Goal: Task Accomplishment & Management: Use online tool/utility

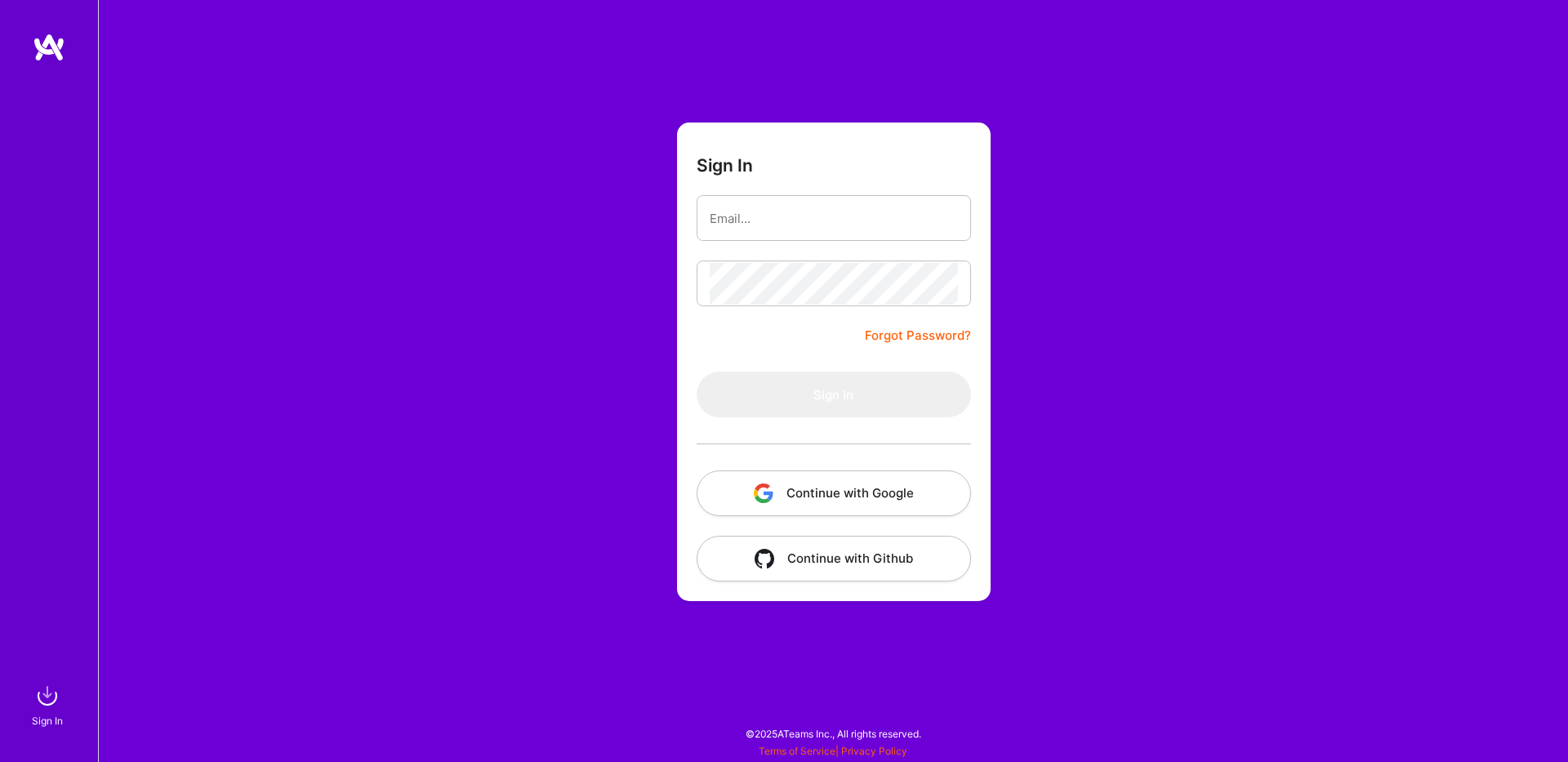
click at [847, 209] on input "email" at bounding box center [834, 218] width 248 height 42
type input "[EMAIL_ADDRESS][DOMAIN_NAME]"
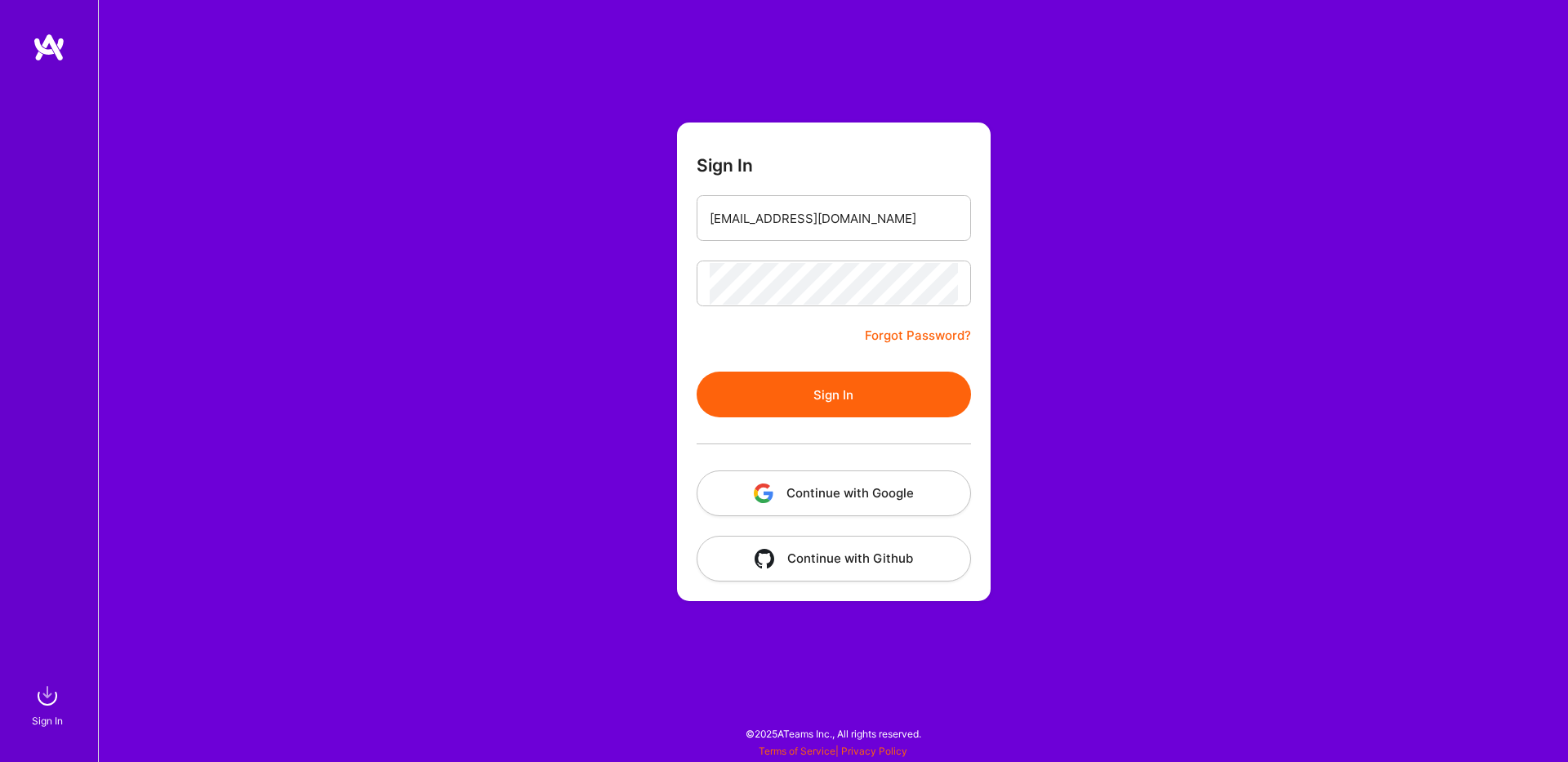
click at [840, 377] on button "Sign In" at bounding box center [834, 395] width 275 height 46
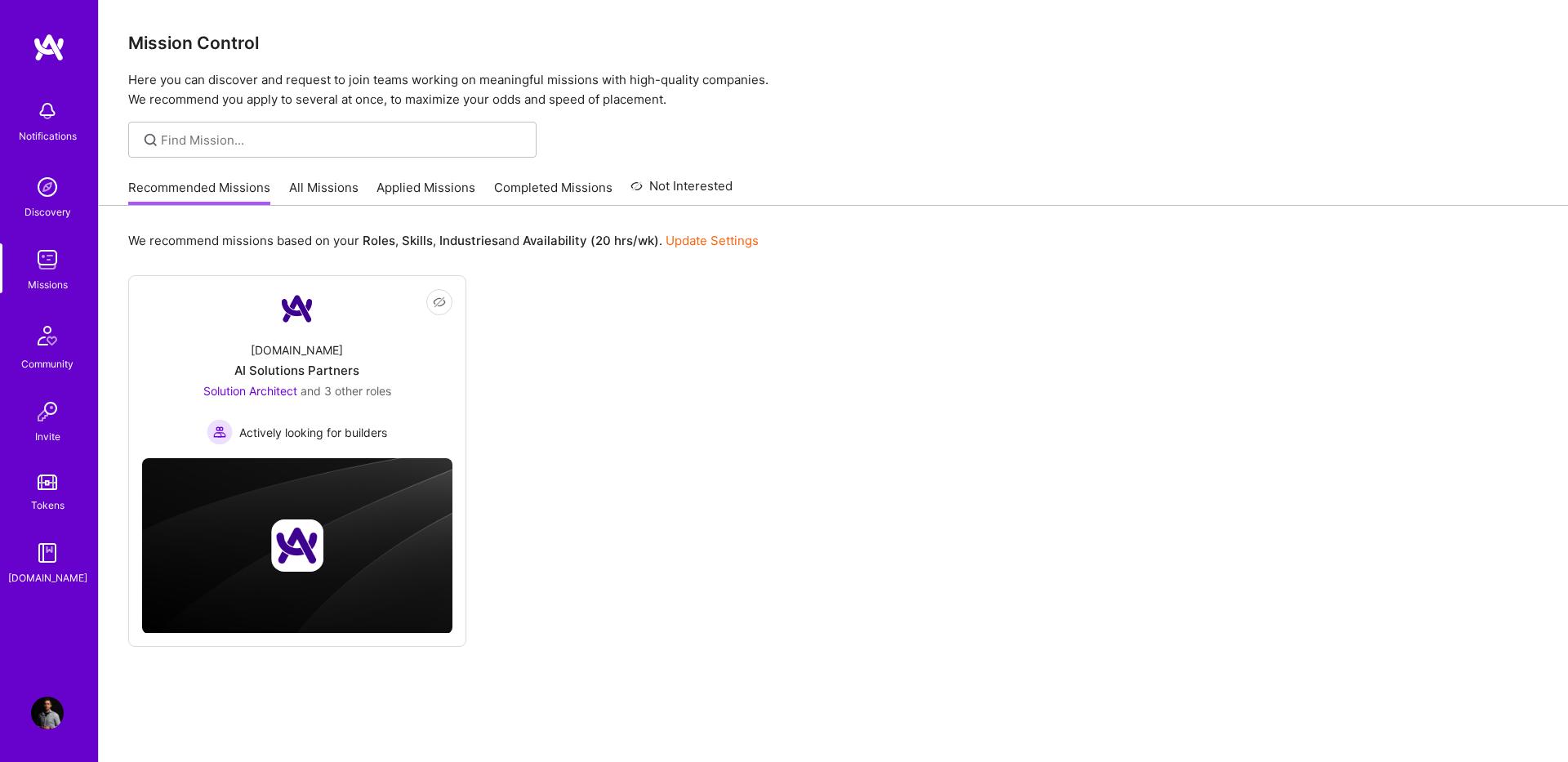
click at [364, 201] on div "Recommended Missions All Missions Applied Missions Completed Missions Not Inter…" at bounding box center [430, 187] width 604 height 35
click at [340, 187] on link "All Missions" at bounding box center [324, 192] width 69 height 27
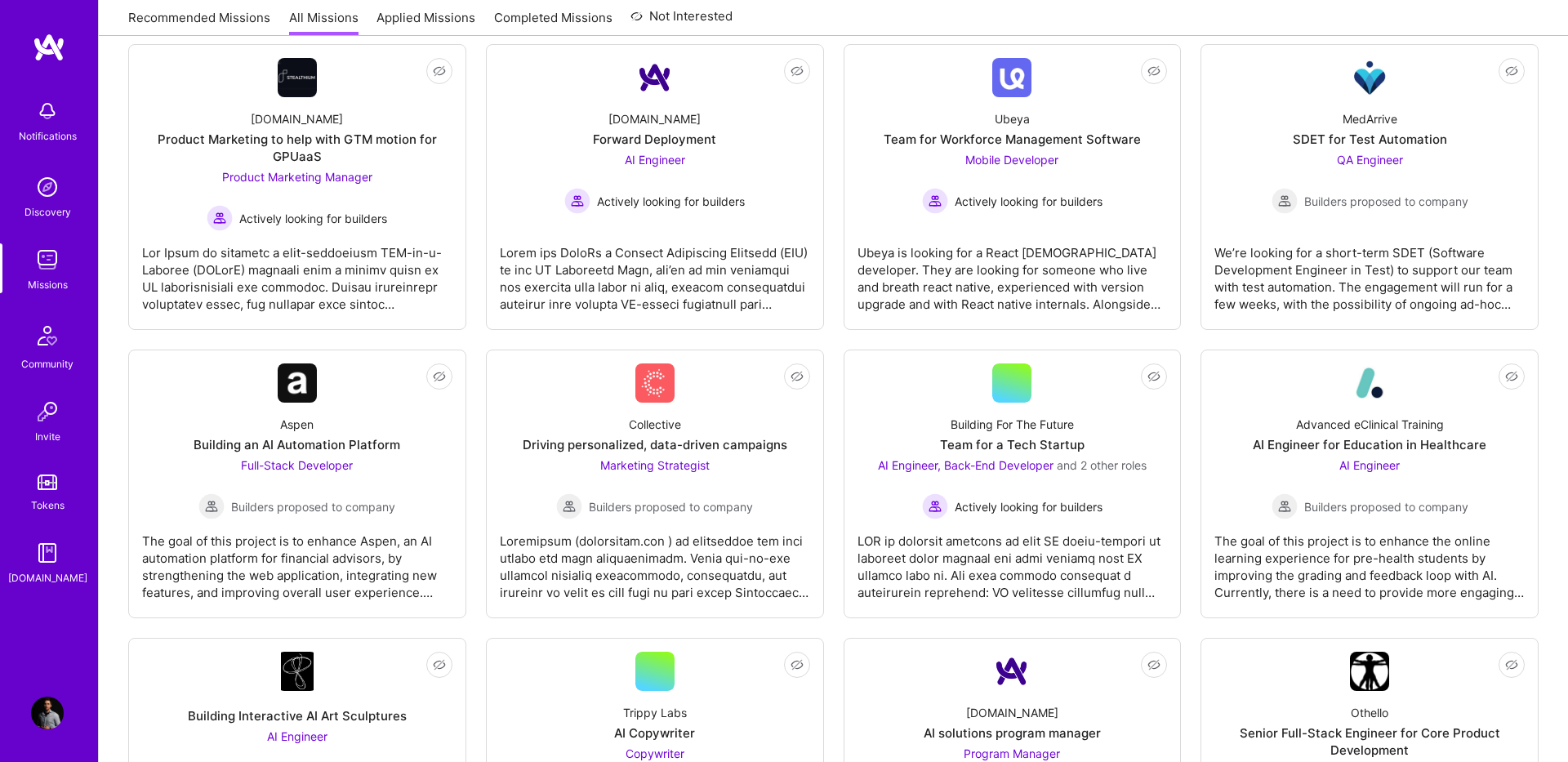
scroll to position [266, 0]
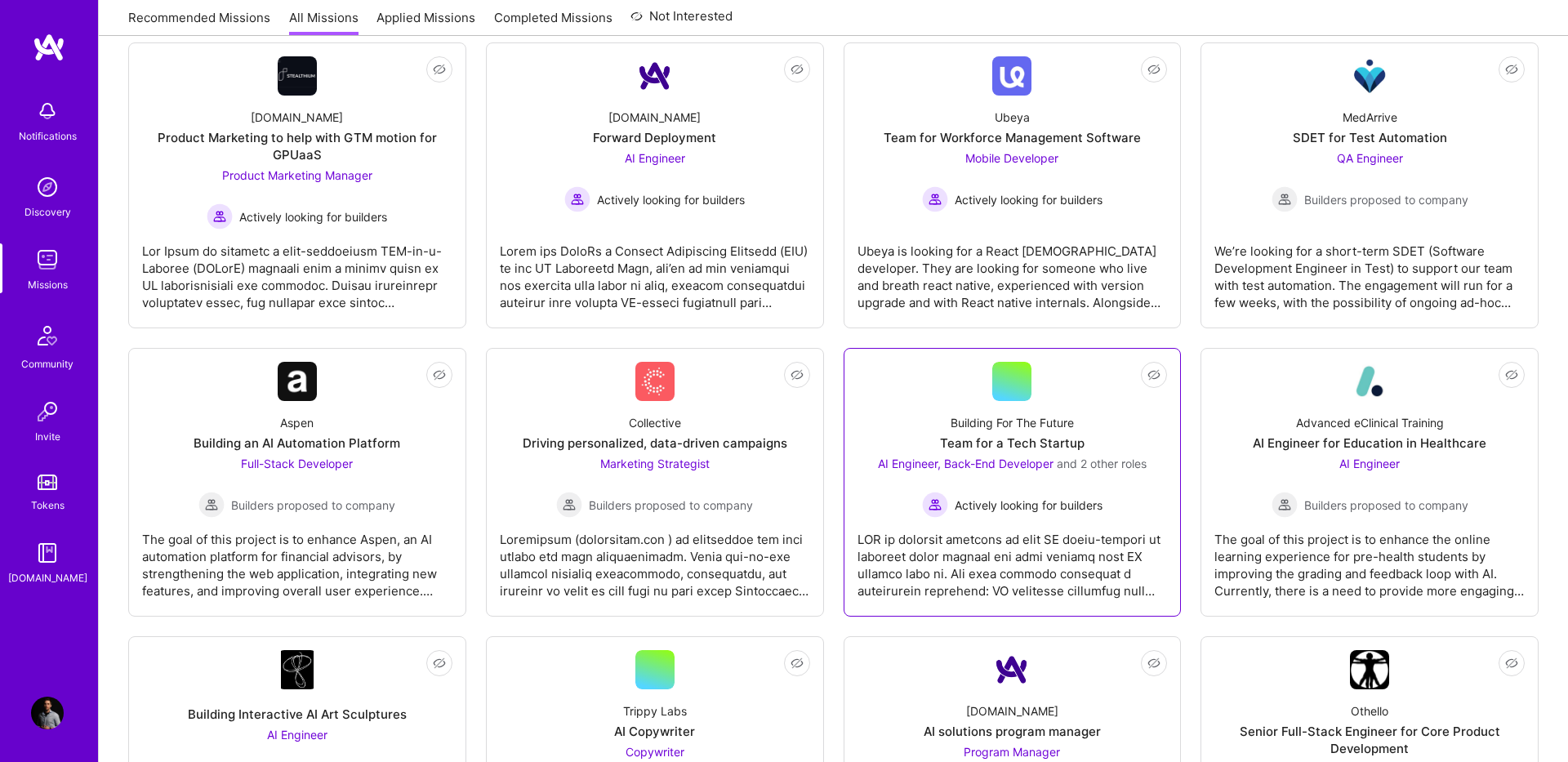
click at [1013, 443] on div "Team for a Tech Startup" at bounding box center [1012, 442] width 145 height 17
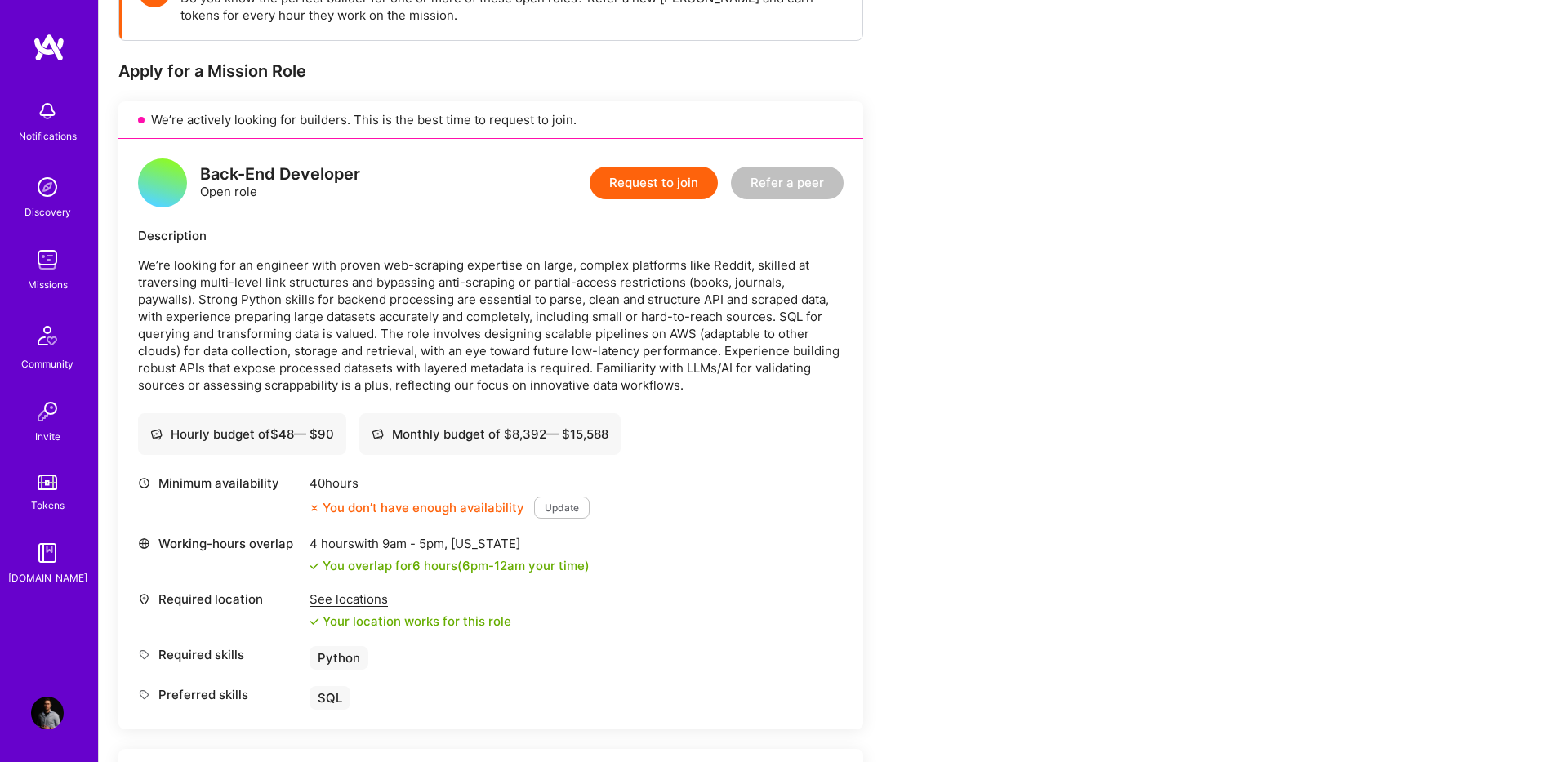
scroll to position [283, 0]
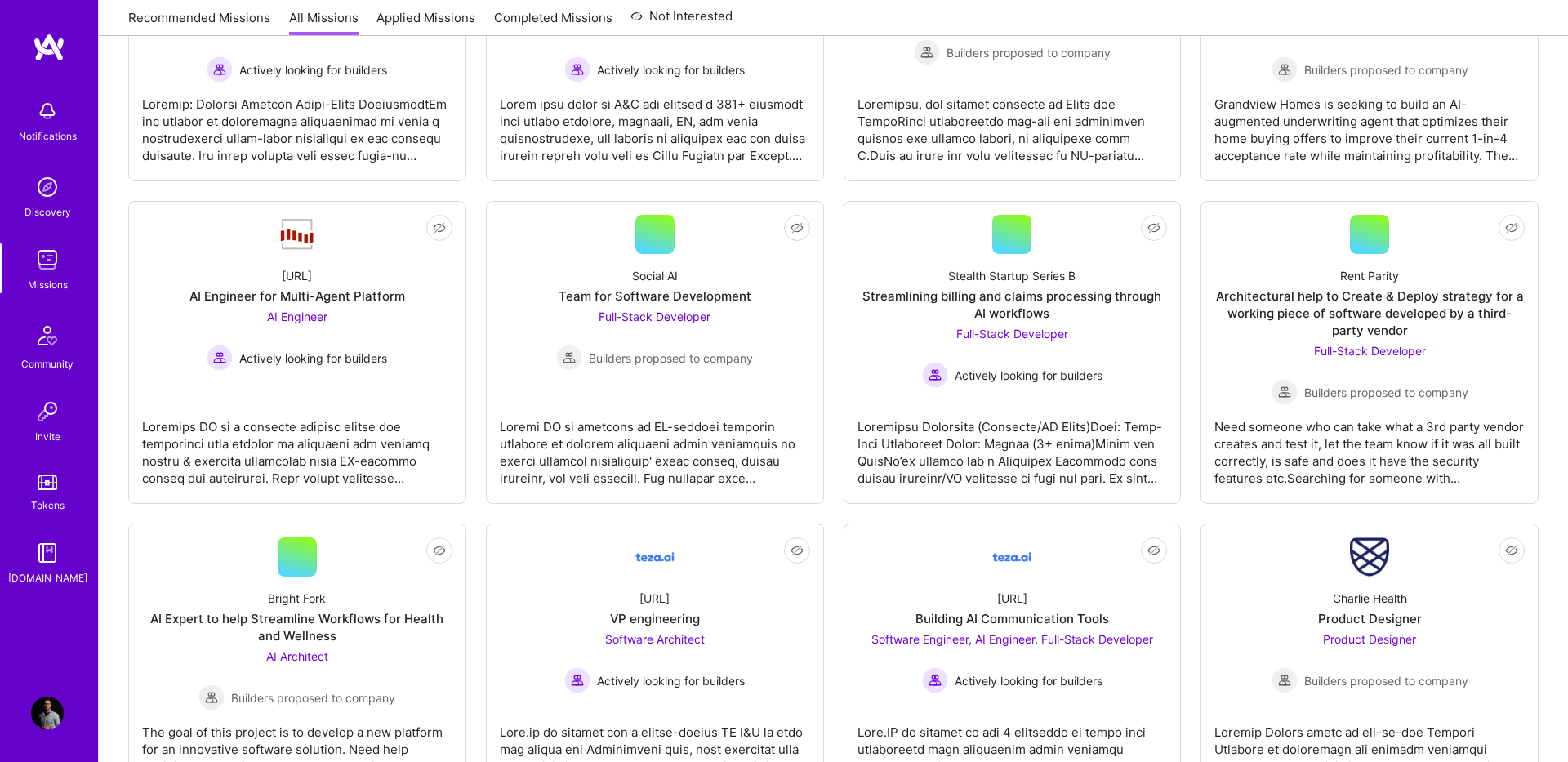
scroll to position [1457, 0]
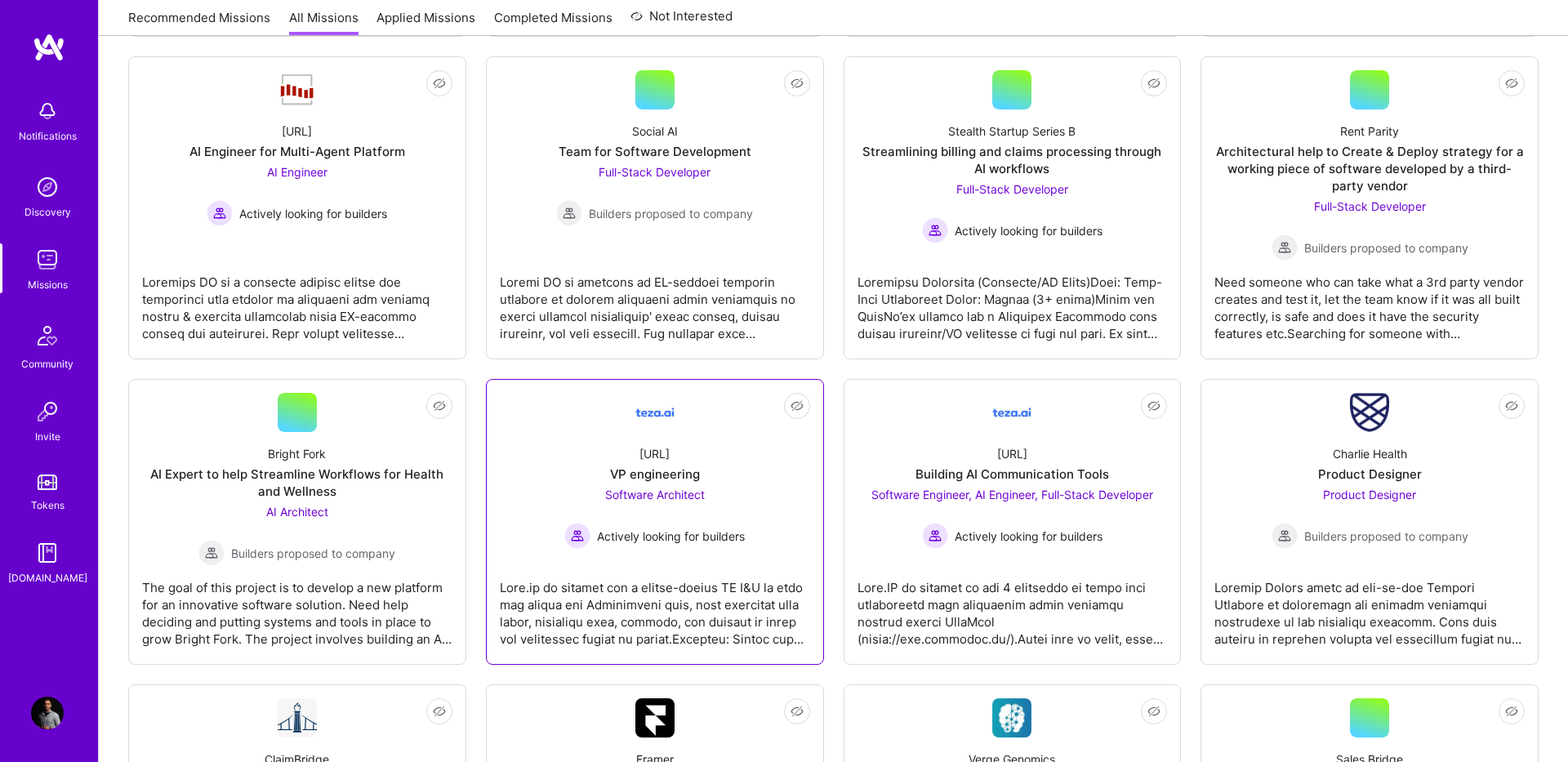
click at [668, 482] on div "VP engineering" at bounding box center [654, 473] width 90 height 17
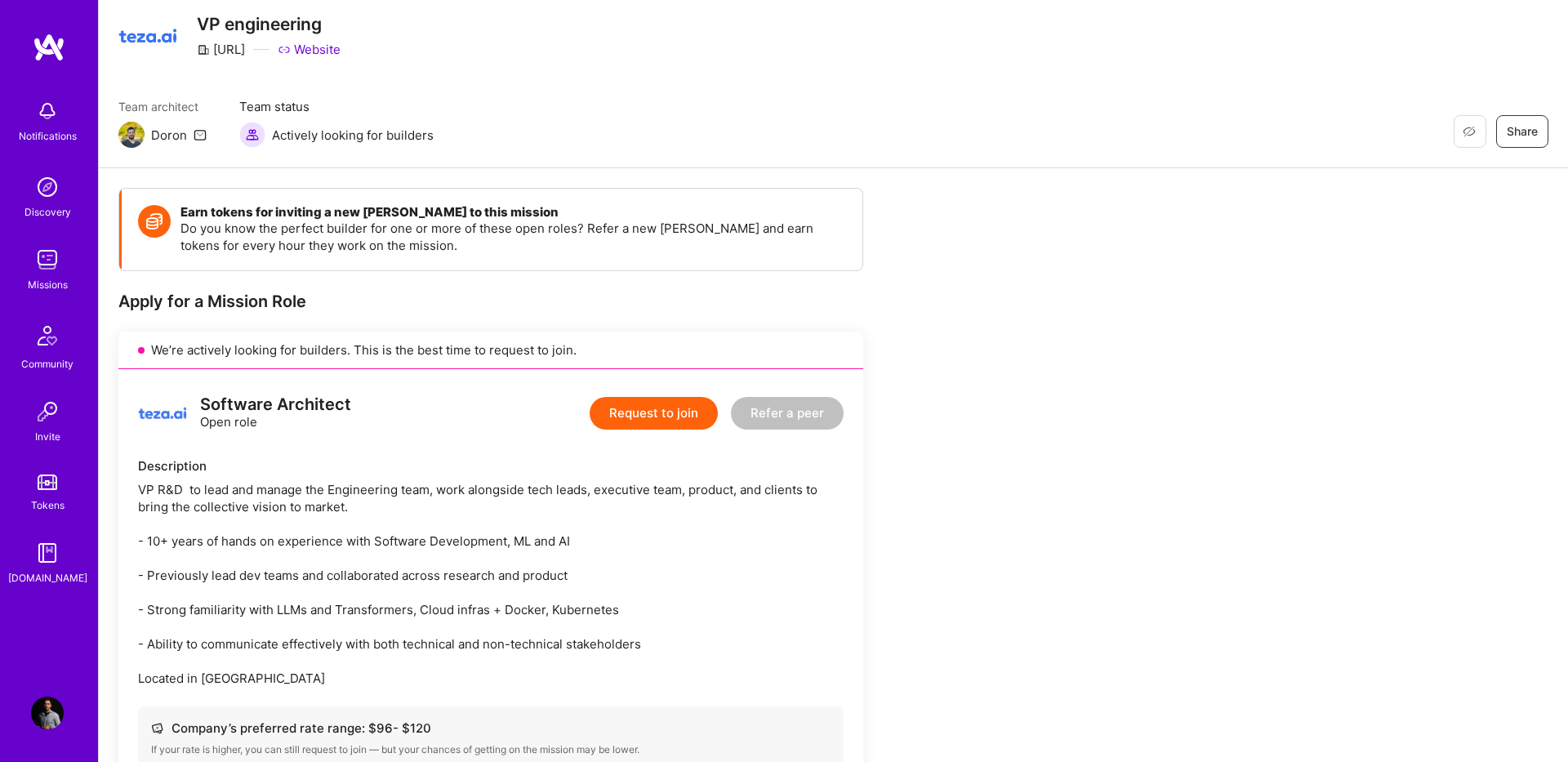
scroll to position [52, 0]
click at [460, 441] on div "Software Architect Open role Request to join Refer a peer Description VP R&D to…" at bounding box center [491, 688] width 745 height 640
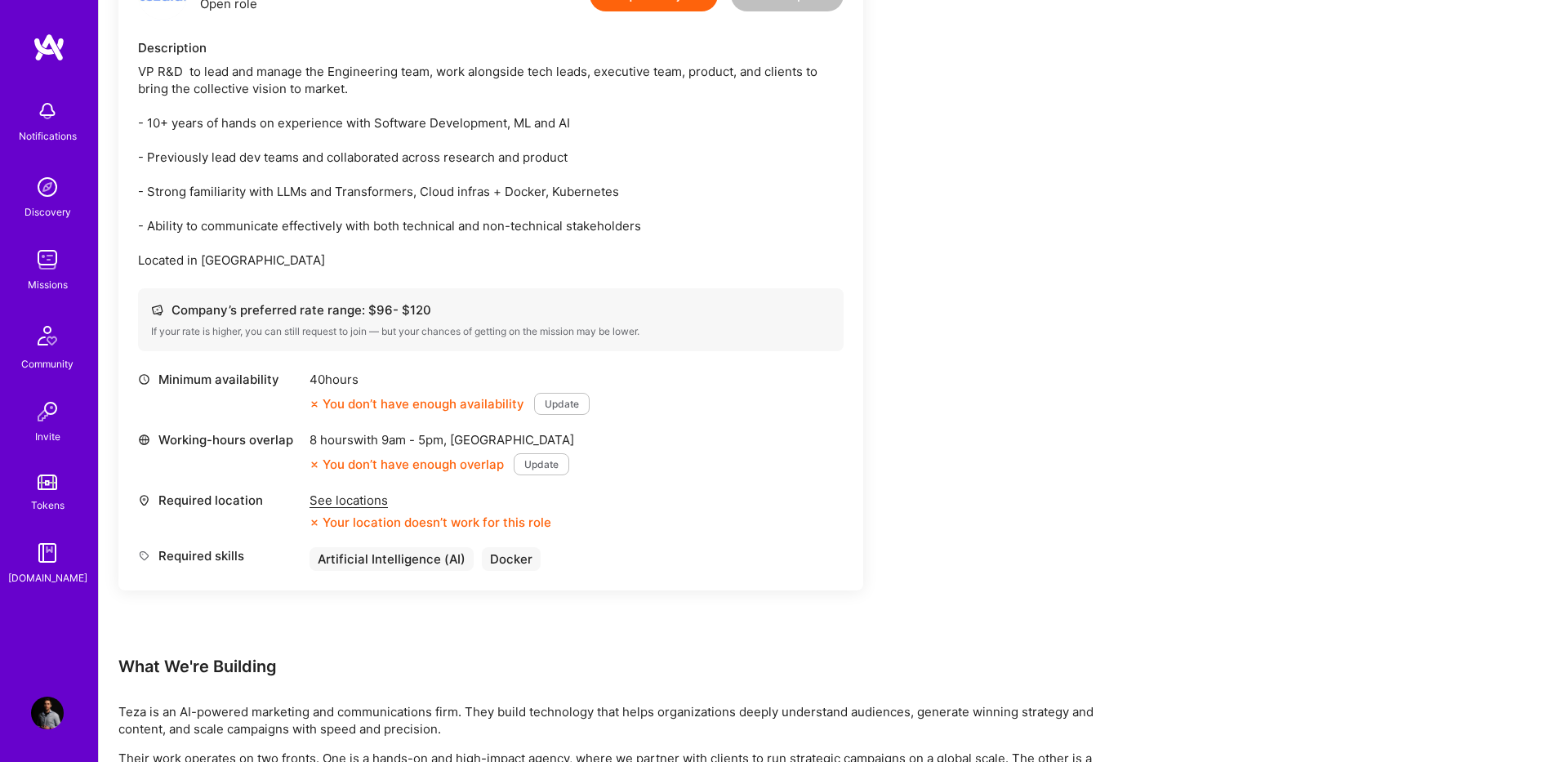
scroll to position [469, 0]
click at [374, 501] on div "See locations" at bounding box center [430, 499] width 242 height 17
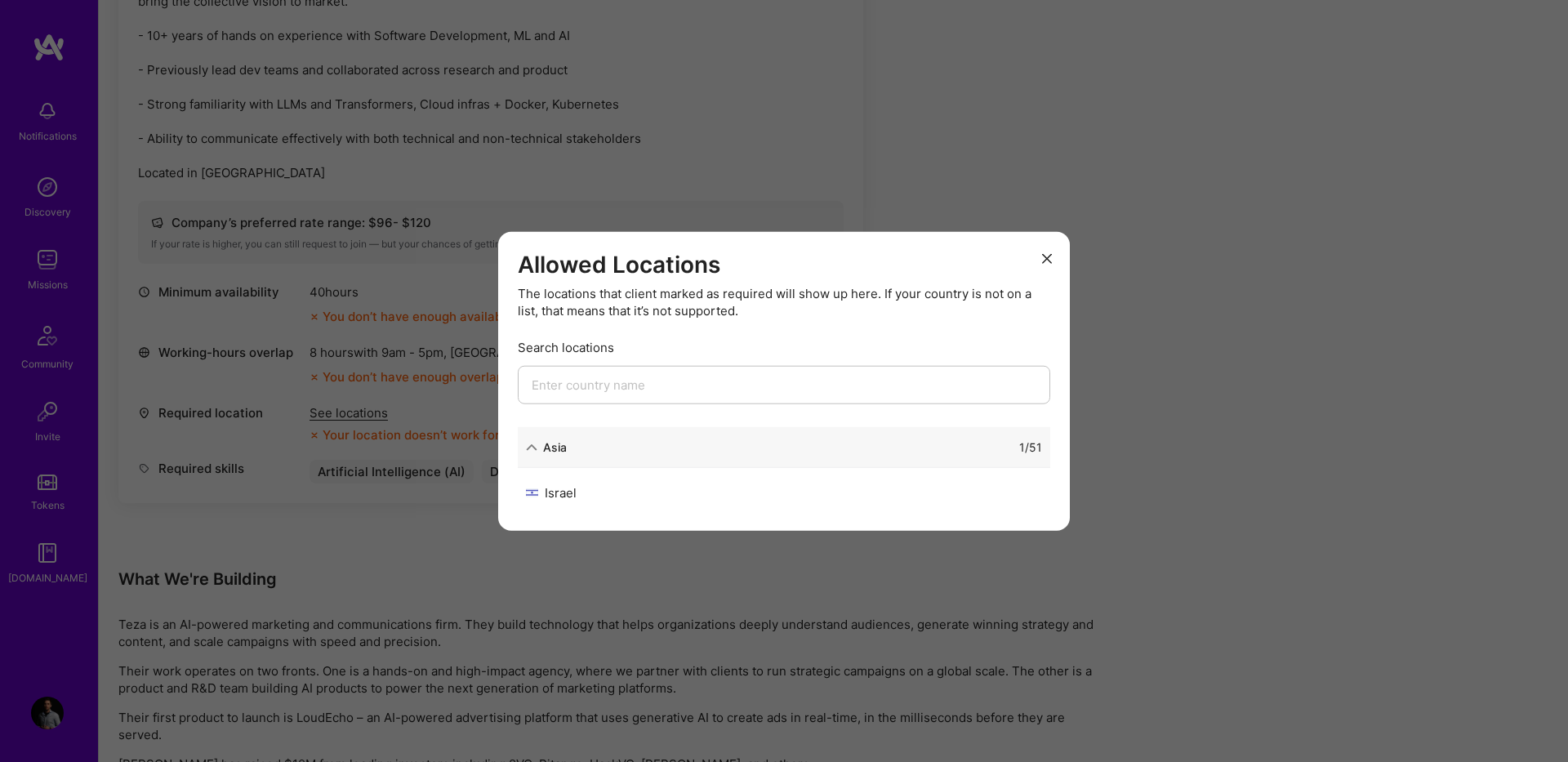
scroll to position [557, 0]
click at [1045, 256] on icon "modal" at bounding box center [1047, 259] width 10 height 10
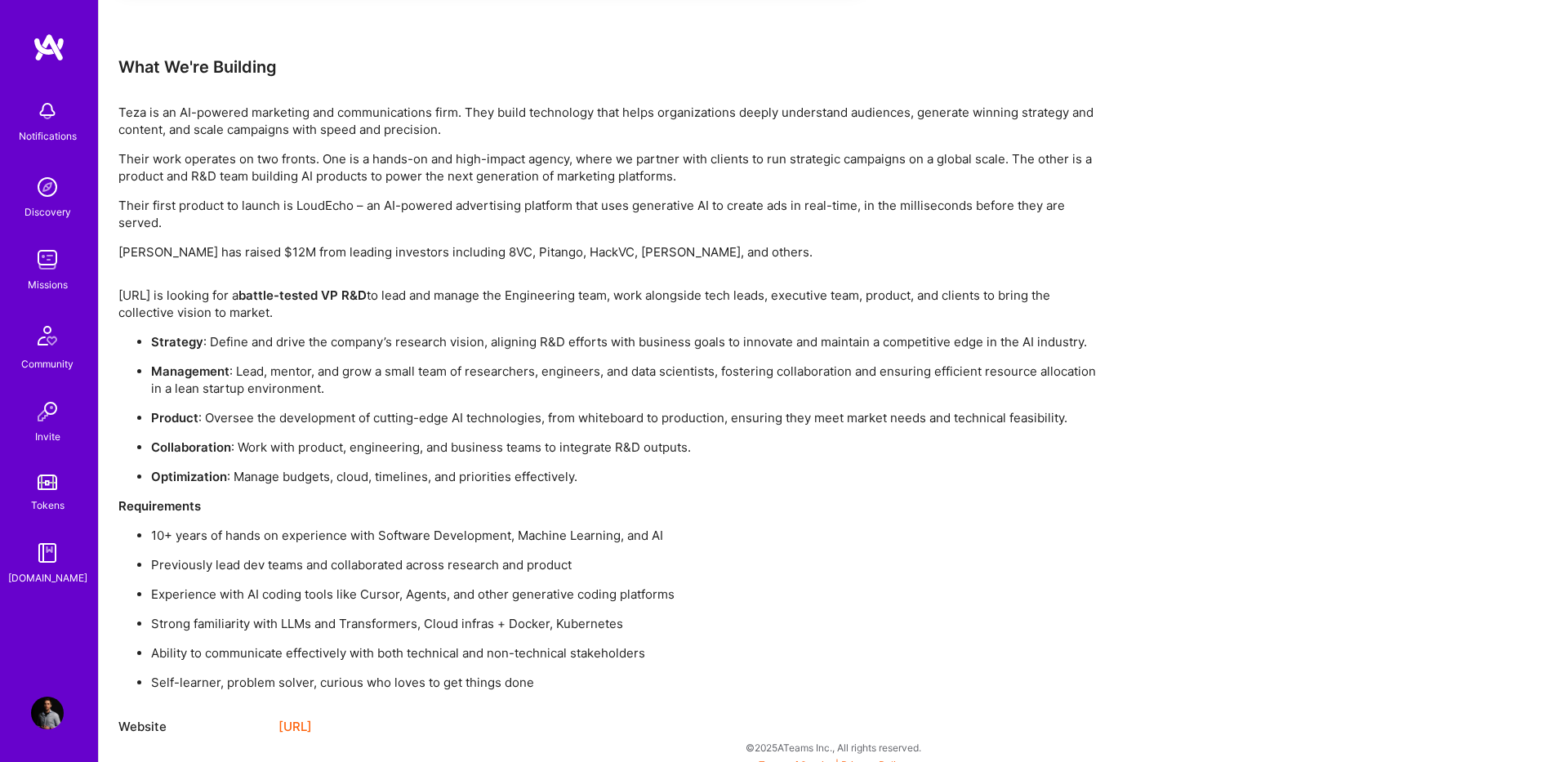
scroll to position [1082, 0]
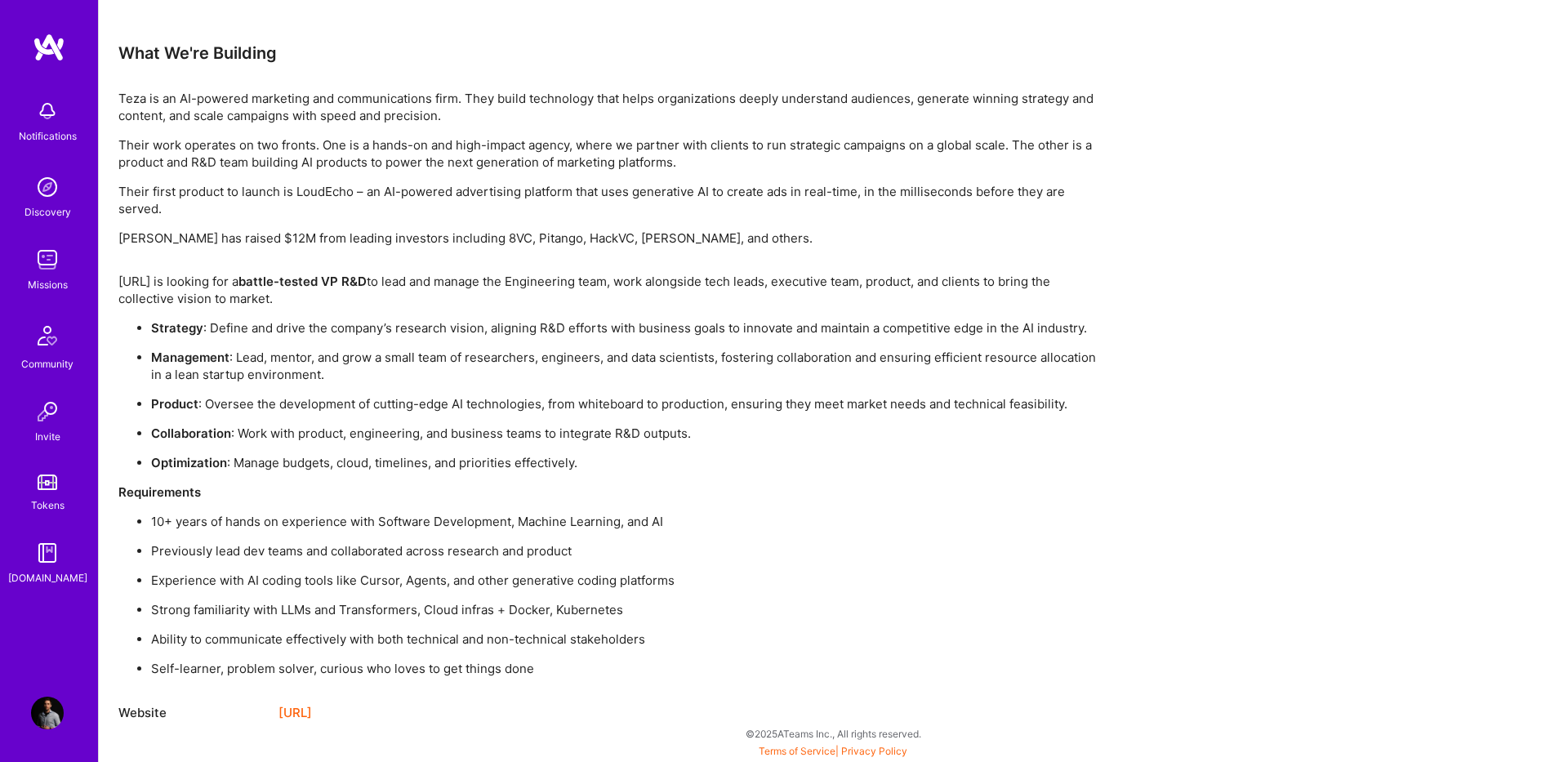
click at [312, 717] on link "[URL]" at bounding box center [295, 713] width 34 height 20
